Goal: Feedback & Contribution: Contribute content

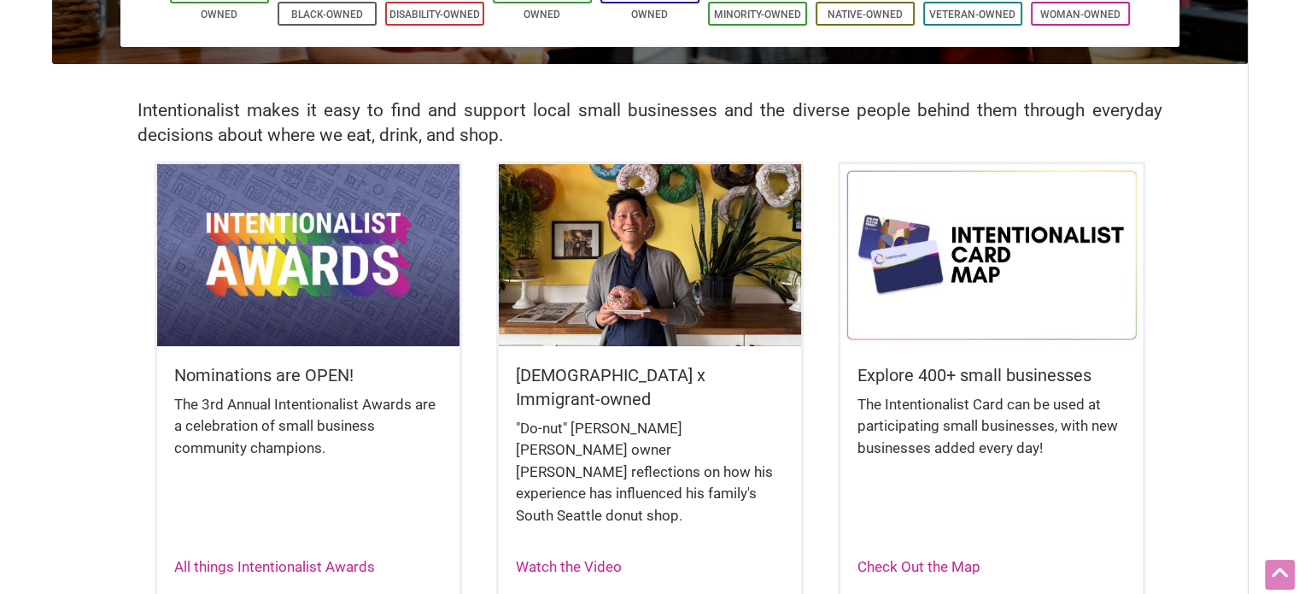
scroll to position [342, 0]
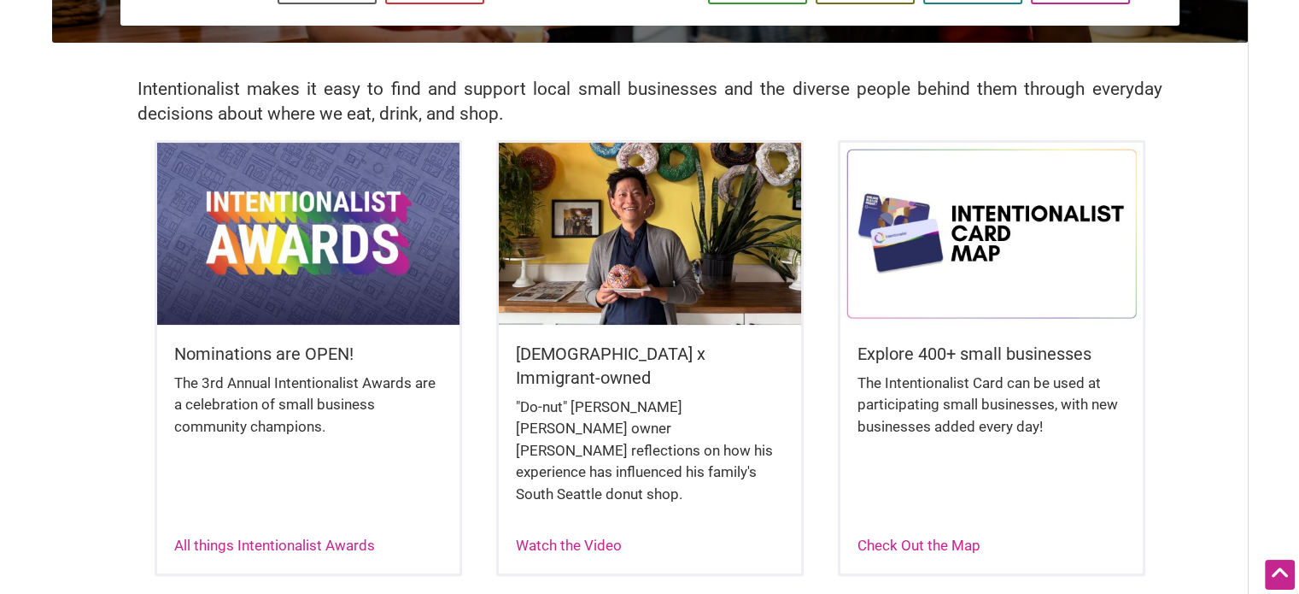
click at [297, 247] on img at bounding box center [308, 233] width 302 height 181
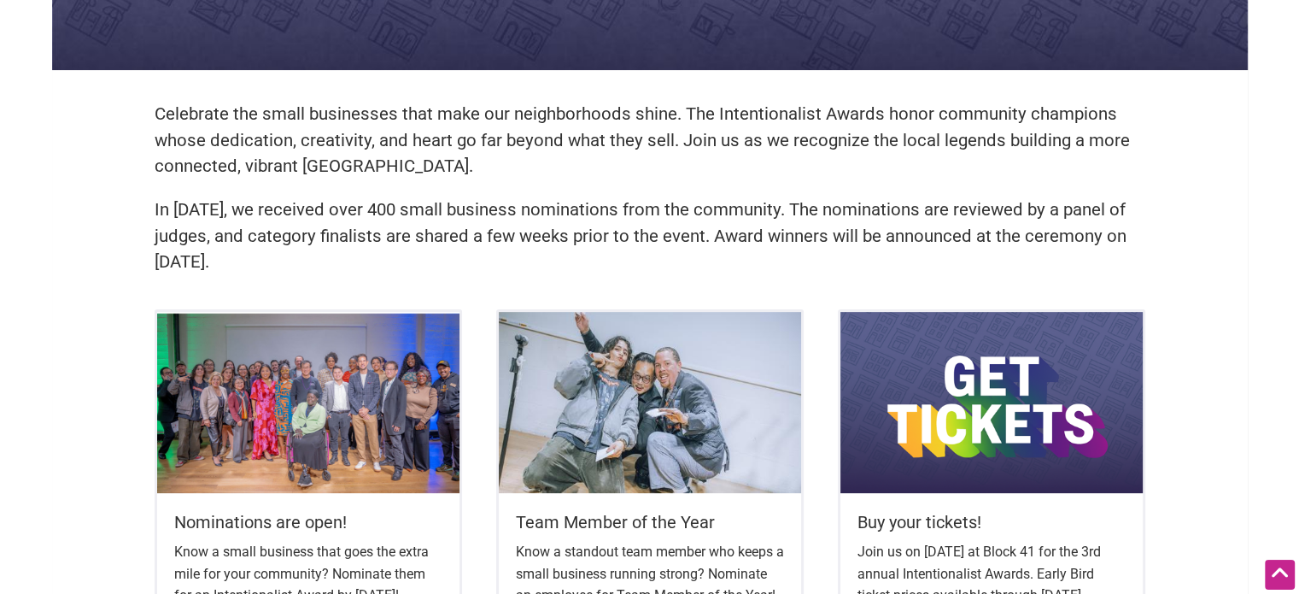
scroll to position [683, 0]
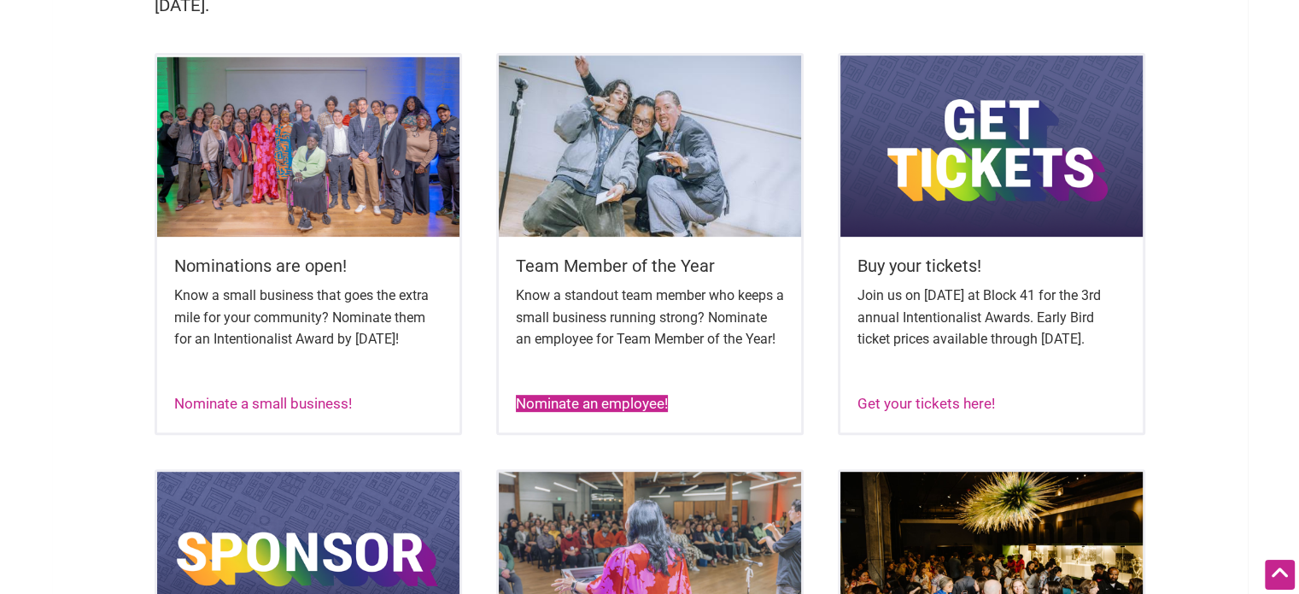
click at [633, 412] on link "Nominate an employee!" at bounding box center [592, 403] width 152 height 17
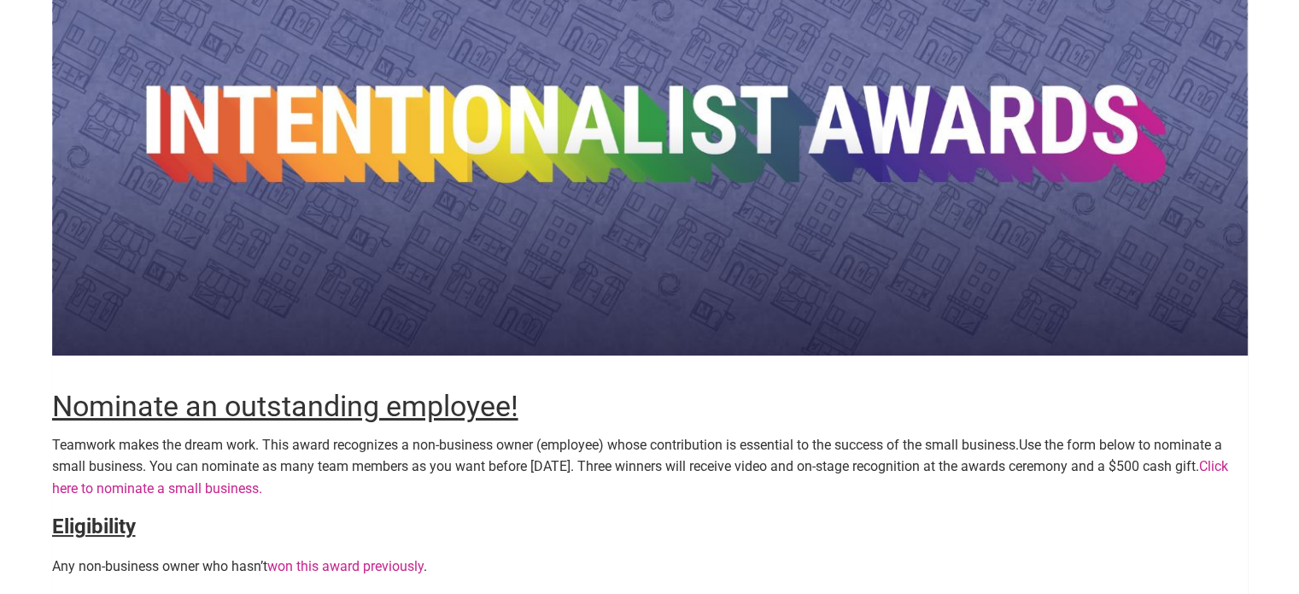
scroll to position [171, 0]
